Goal: Information Seeking & Learning: Learn about a topic

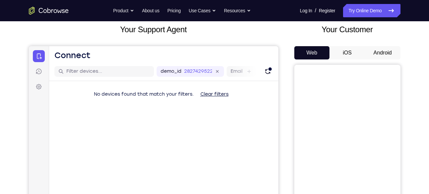
scroll to position [42, 0]
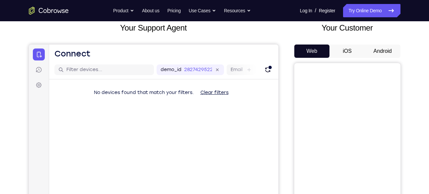
click at [379, 50] on button "Android" at bounding box center [382, 50] width 35 height 13
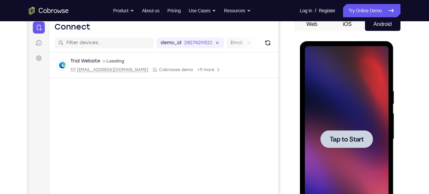
scroll to position [0, 0]
click at [344, 133] on div at bounding box center [346, 139] width 52 height 18
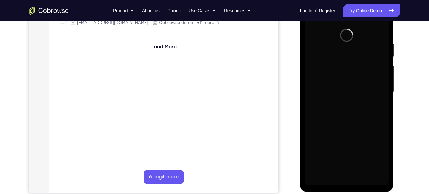
scroll to position [116, 0]
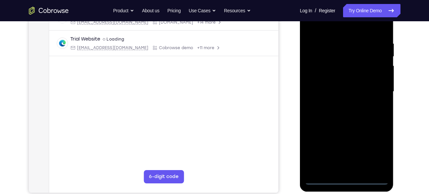
click at [346, 177] on div at bounding box center [347, 92] width 84 height 186
click at [377, 150] on div at bounding box center [347, 92] width 84 height 186
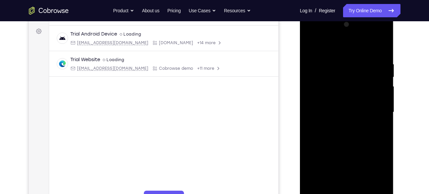
scroll to position [95, 0]
click at [326, 32] on div at bounding box center [347, 113] width 84 height 186
click at [373, 111] on div at bounding box center [347, 113] width 84 height 186
click at [339, 122] on div at bounding box center [347, 113] width 84 height 186
click at [336, 104] on div at bounding box center [347, 113] width 84 height 186
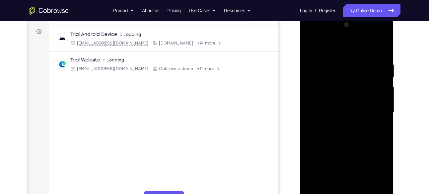
click at [315, 164] on div at bounding box center [347, 113] width 84 height 186
click at [354, 163] on div at bounding box center [347, 113] width 84 height 186
click at [371, 177] on div at bounding box center [347, 113] width 84 height 186
click at [326, 151] on div at bounding box center [347, 113] width 84 height 186
click at [331, 165] on div at bounding box center [347, 113] width 84 height 186
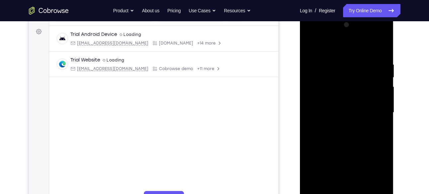
click at [342, 151] on div at bounding box center [347, 113] width 84 height 186
click at [312, 166] on div at bounding box center [347, 113] width 84 height 186
click at [335, 150] on div at bounding box center [347, 113] width 84 height 186
click at [326, 151] on div at bounding box center [347, 113] width 84 height 186
click at [370, 164] on div at bounding box center [347, 113] width 84 height 186
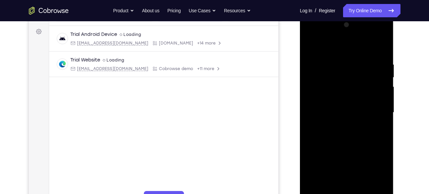
click at [339, 96] on div at bounding box center [347, 113] width 84 height 186
click at [314, 163] on div at bounding box center [347, 113] width 84 height 186
click at [354, 166] on div at bounding box center [347, 113] width 84 height 186
click at [372, 175] on div at bounding box center [347, 113] width 84 height 186
click at [325, 152] on div at bounding box center [347, 113] width 84 height 186
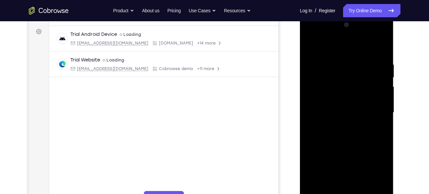
click at [329, 162] on div at bounding box center [347, 113] width 84 height 186
click at [341, 150] on div at bounding box center [347, 113] width 84 height 186
click at [315, 164] on div at bounding box center [347, 113] width 84 height 186
click at [334, 150] on div at bounding box center [347, 113] width 84 height 186
click at [325, 151] on div at bounding box center [347, 113] width 84 height 186
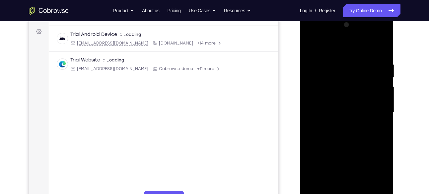
click at [369, 164] on div at bounding box center [347, 113] width 84 height 186
click at [348, 112] on div at bounding box center [347, 113] width 84 height 186
click at [348, 135] on div at bounding box center [347, 113] width 84 height 186
click at [348, 132] on div at bounding box center [347, 113] width 84 height 186
click at [379, 119] on div at bounding box center [347, 113] width 84 height 186
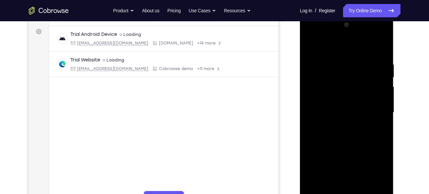
click at [339, 60] on div at bounding box center [347, 113] width 84 height 186
click at [382, 47] on div at bounding box center [347, 113] width 84 height 186
click at [352, 142] on div at bounding box center [347, 113] width 84 height 186
click at [382, 128] on div at bounding box center [347, 113] width 84 height 186
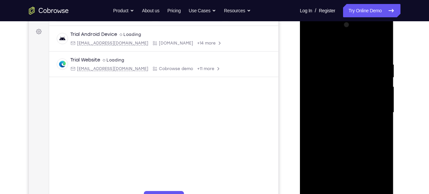
click at [382, 128] on div at bounding box center [347, 113] width 84 height 186
click at [338, 62] on div at bounding box center [347, 113] width 84 height 186
click at [381, 112] on div at bounding box center [347, 113] width 84 height 186
click at [376, 100] on div at bounding box center [347, 113] width 84 height 186
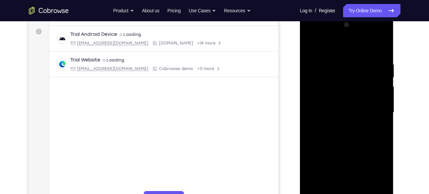
click at [381, 47] on div at bounding box center [347, 113] width 84 height 186
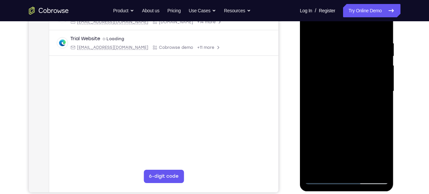
scroll to position [117, 0]
click at [363, 168] on div at bounding box center [347, 91] width 84 height 186
click at [351, 126] on div at bounding box center [347, 91] width 84 height 186
click at [342, 89] on div at bounding box center [347, 91] width 84 height 186
click at [334, 164] on div at bounding box center [347, 91] width 84 height 186
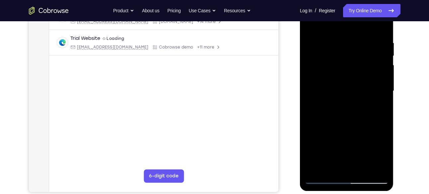
click at [340, 142] on div at bounding box center [347, 91] width 84 height 186
click at [362, 156] on div at bounding box center [347, 91] width 84 height 186
click at [351, 129] on div at bounding box center [347, 91] width 84 height 186
click at [312, 143] on div at bounding box center [347, 91] width 84 height 186
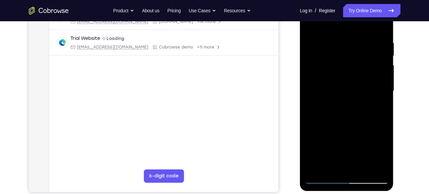
click at [377, 107] on div at bounding box center [347, 91] width 84 height 186
click at [310, 25] on div at bounding box center [347, 91] width 84 height 186
click at [313, 25] on div at bounding box center [347, 91] width 84 height 186
click at [384, 71] on div at bounding box center [347, 91] width 84 height 186
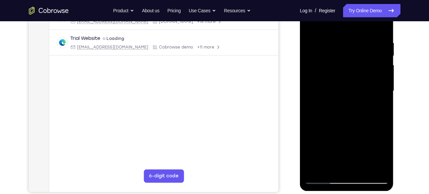
click at [384, 71] on div at bounding box center [347, 91] width 84 height 186
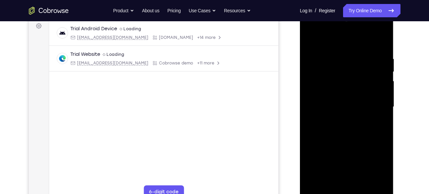
scroll to position [100, 0]
click at [382, 39] on div at bounding box center [347, 107] width 84 height 186
click at [309, 48] on div at bounding box center [347, 107] width 84 height 186
click at [311, 39] on div at bounding box center [347, 107] width 84 height 186
click at [314, 99] on div at bounding box center [347, 107] width 84 height 186
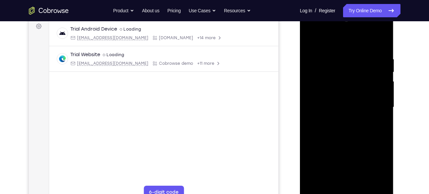
click at [379, 42] on div at bounding box center [347, 107] width 84 height 186
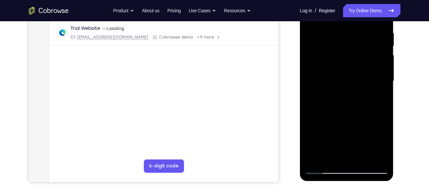
scroll to position [129, 0]
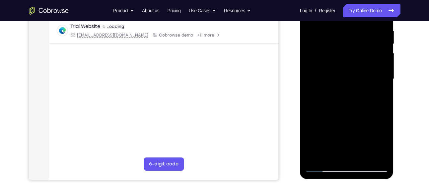
click at [330, 155] on div at bounding box center [347, 79] width 84 height 186
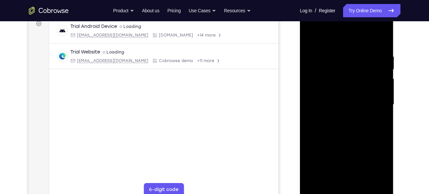
scroll to position [103, 0]
click at [323, 38] on div at bounding box center [347, 105] width 84 height 186
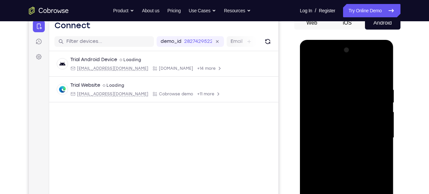
scroll to position [80, 0]
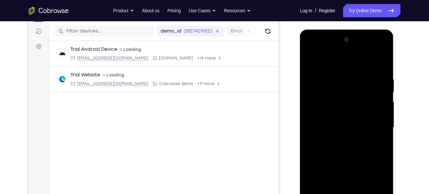
click at [321, 176] on div at bounding box center [347, 127] width 84 height 186
click at [313, 178] on div at bounding box center [347, 127] width 84 height 186
click at [332, 167] on div at bounding box center [347, 127] width 84 height 186
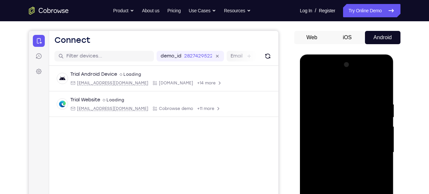
scroll to position [55, 0]
click at [313, 103] on div at bounding box center [347, 153] width 84 height 186
click at [313, 100] on div at bounding box center [347, 153] width 84 height 186
click at [382, 83] on div at bounding box center [347, 153] width 84 height 186
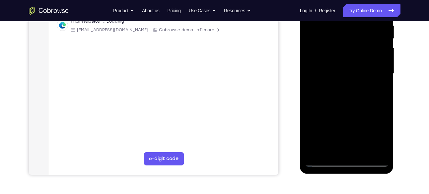
scroll to position [133, 0]
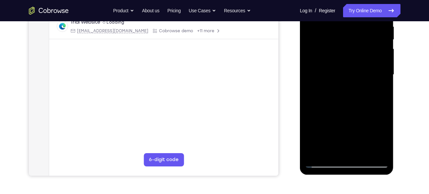
click at [317, 153] on div at bounding box center [347, 75] width 84 height 186
click at [383, 94] on div at bounding box center [347, 75] width 84 height 186
